Goal: Information Seeking & Learning: Learn about a topic

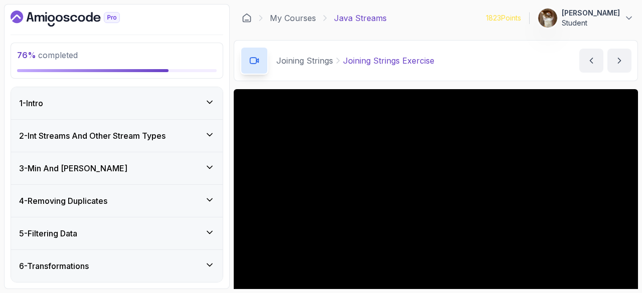
scroll to position [74, 0]
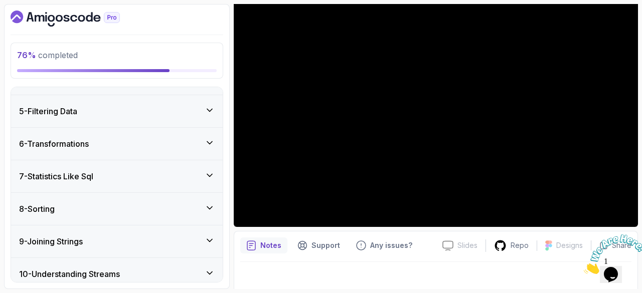
scroll to position [361, 0]
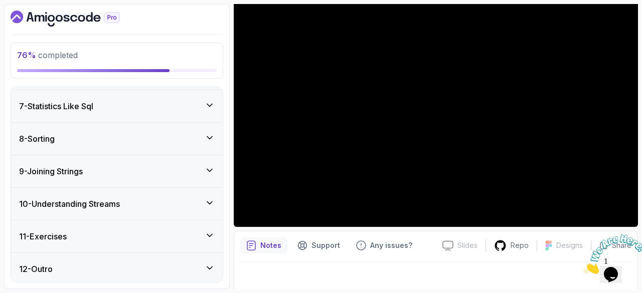
click at [137, 134] on div "8 - Sorting" at bounding box center [116, 139] width 195 height 12
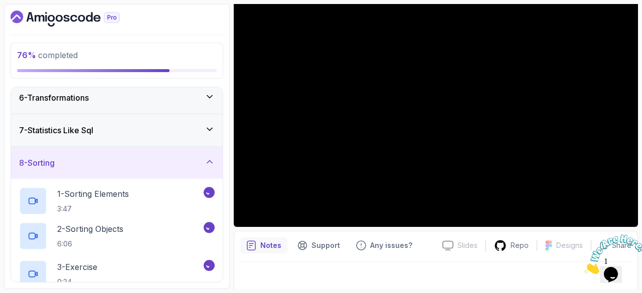
scroll to position [192, 0]
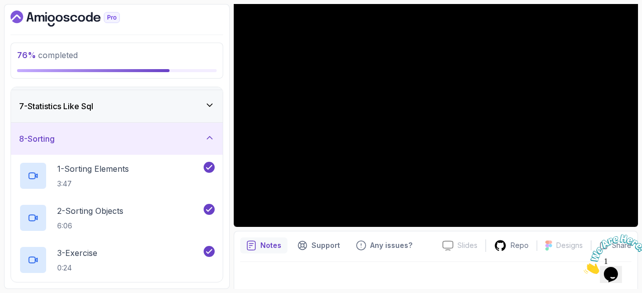
click at [137, 134] on div "8 - Sorting" at bounding box center [116, 139] width 195 height 12
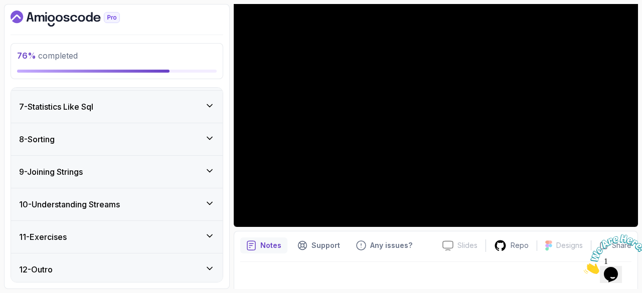
click at [150, 166] on div "9 - Joining Strings" at bounding box center [116, 172] width 195 height 12
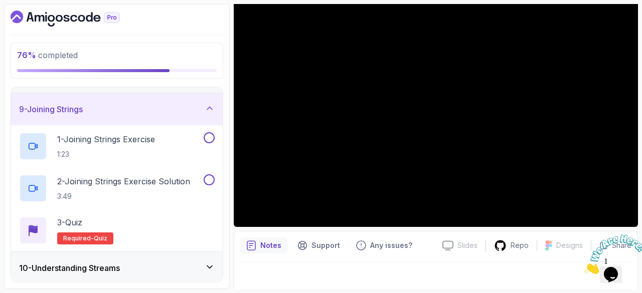
scroll to position [276, 0]
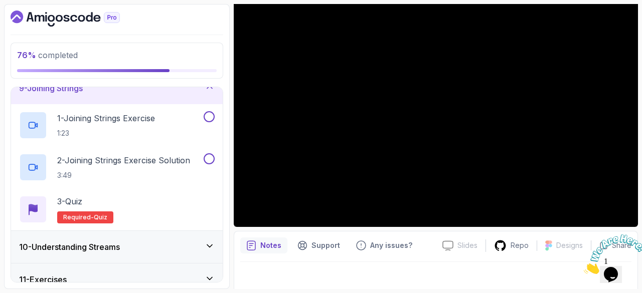
click at [143, 245] on div "10 - Understanding Streams" at bounding box center [116, 247] width 195 height 12
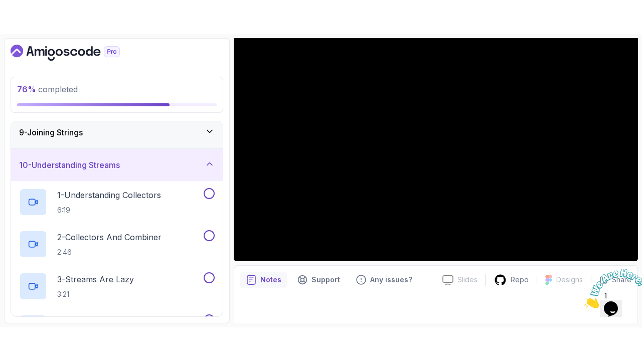
scroll to position [263, 0]
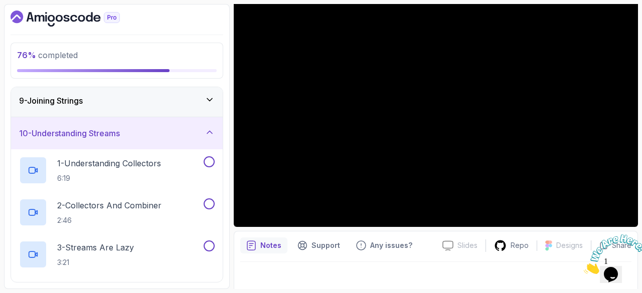
click at [107, 109] on div "9 - Joining Strings" at bounding box center [117, 101] width 212 height 32
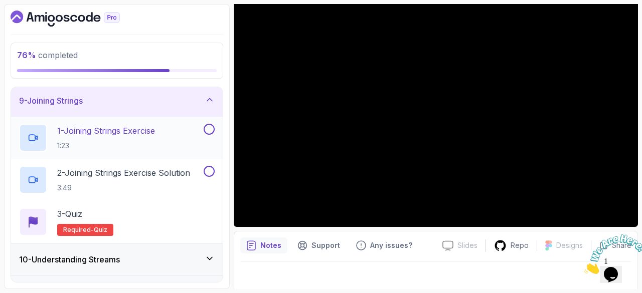
click at [92, 134] on p "1 - Joining Strings Exercise" at bounding box center [106, 131] width 98 height 12
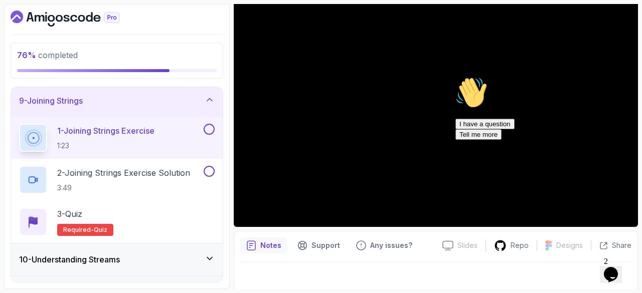
click at [628, 140] on div "Hi! How can we help? I have a question Tell me more" at bounding box center [545, 108] width 180 height 63
click at [621, 140] on div "Hi! How can we help? I have a question Tell me more" at bounding box center [545, 108] width 180 height 63
click at [455, 77] on icon "Chat attention grabber" at bounding box center [455, 77] width 0 height 0
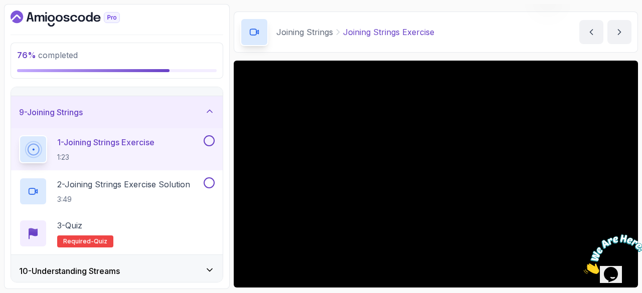
scroll to position [89, 0]
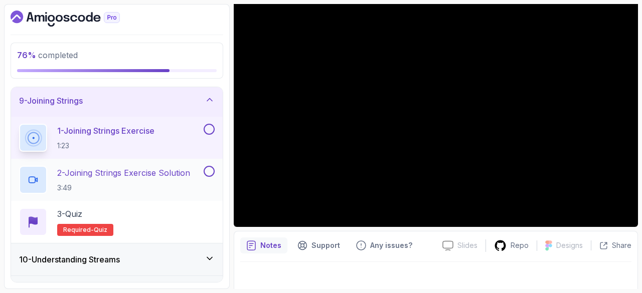
click at [136, 173] on p "2 - Joining Strings Exercise Solution" at bounding box center [123, 173] width 133 height 12
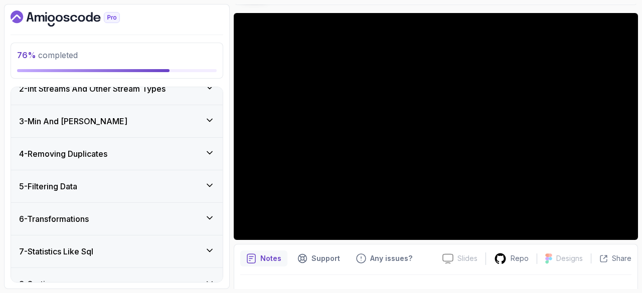
scroll to position [48, 0]
click at [111, 193] on div "5 - Filtering Data" at bounding box center [117, 186] width 212 height 32
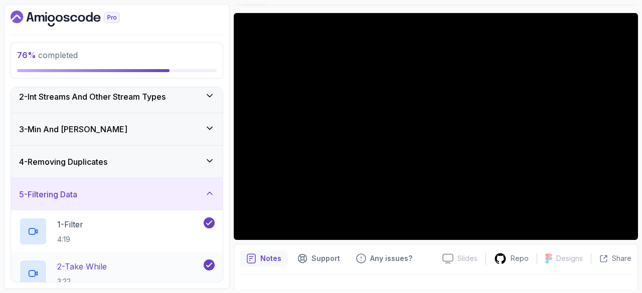
scroll to position [33, 0]
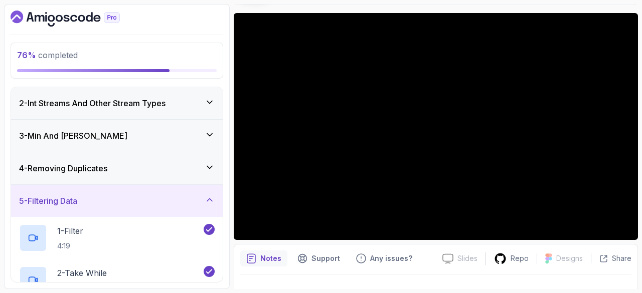
click at [71, 178] on div "4 - Removing Duplicates" at bounding box center [117, 168] width 212 height 32
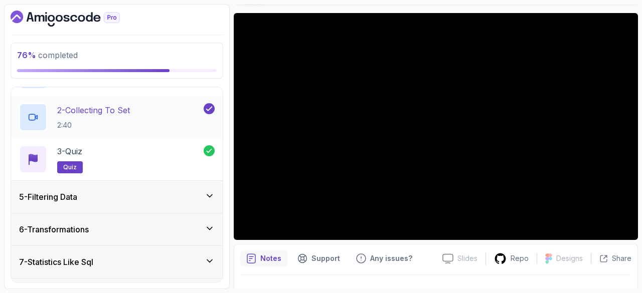
scroll to position [174, 0]
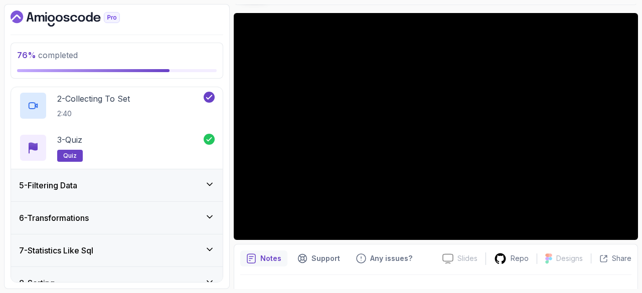
click at [71, 245] on h3 "7 - Statistics Like Sql" at bounding box center [56, 251] width 74 height 12
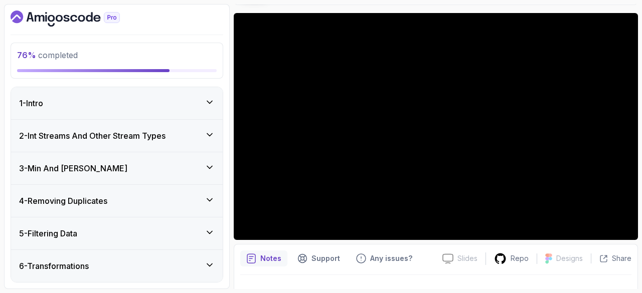
scroll to position [30, 0]
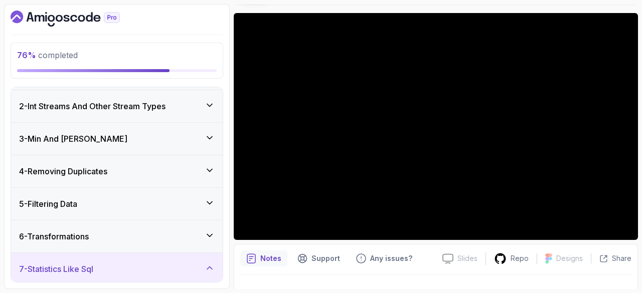
click at [64, 239] on h3 "6 - Transformations" at bounding box center [54, 237] width 70 height 12
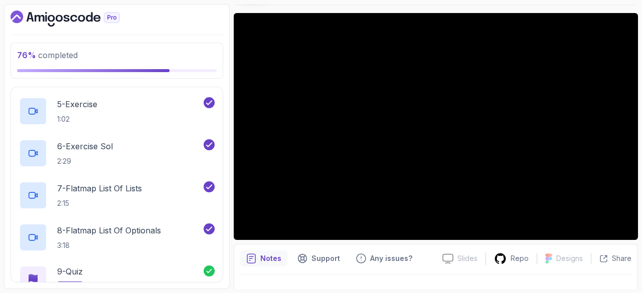
scroll to position [361, 0]
click at [142, 183] on p "7 - Flatmap List Of Lists" at bounding box center [99, 188] width 85 height 12
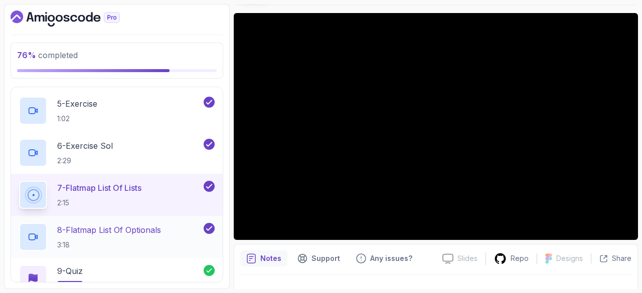
scroll to position [571, 0]
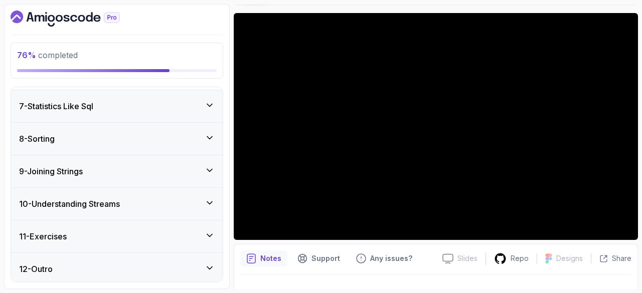
click at [124, 167] on div "9 - Joining Strings" at bounding box center [116, 171] width 195 height 12
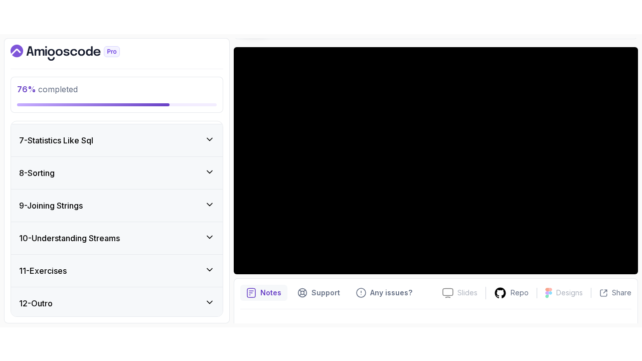
scroll to position [192, 0]
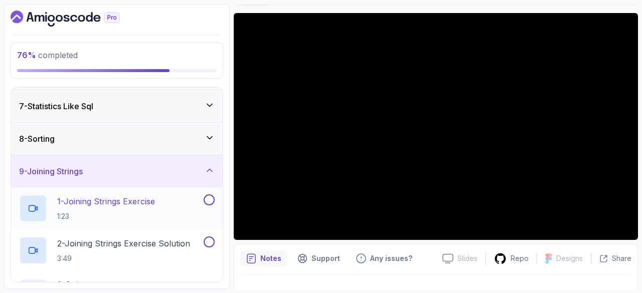
click at [112, 205] on p "1 - Joining Strings Exercise" at bounding box center [106, 201] width 98 height 12
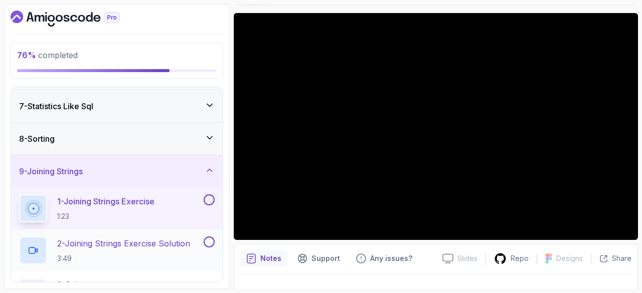
click at [155, 232] on div "2 - Joining Strings Exercise Solution 3:49" at bounding box center [117, 251] width 212 height 42
click at [153, 239] on p "2 - Joining Strings Exercise Solution" at bounding box center [123, 244] width 133 height 12
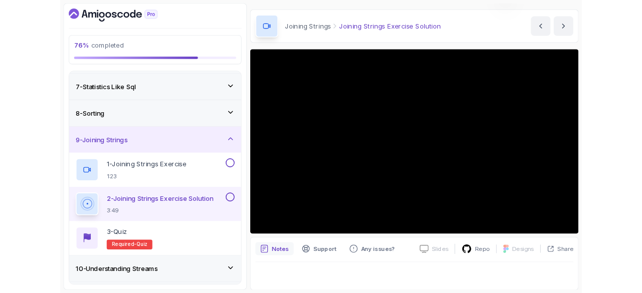
scroll to position [76, 0]
